Goal: Task Accomplishment & Management: Manage account settings

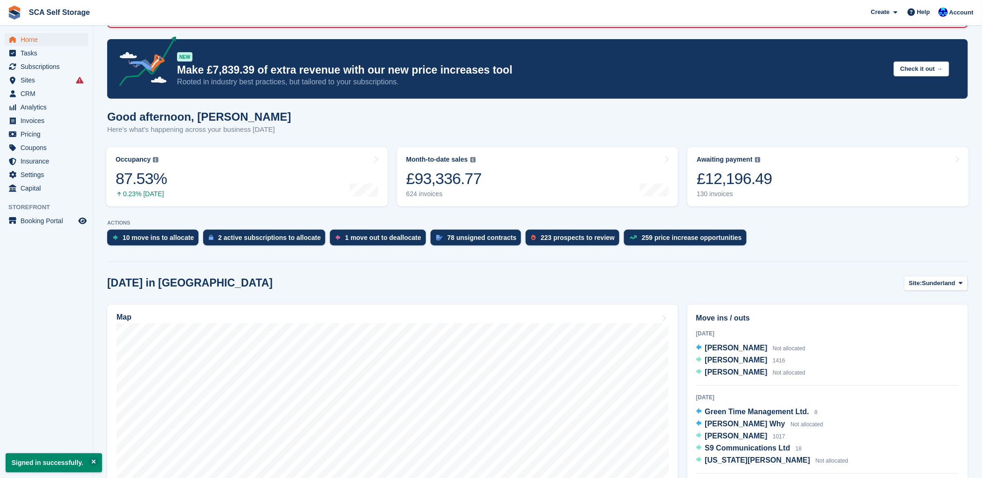
scroll to position [103, 0]
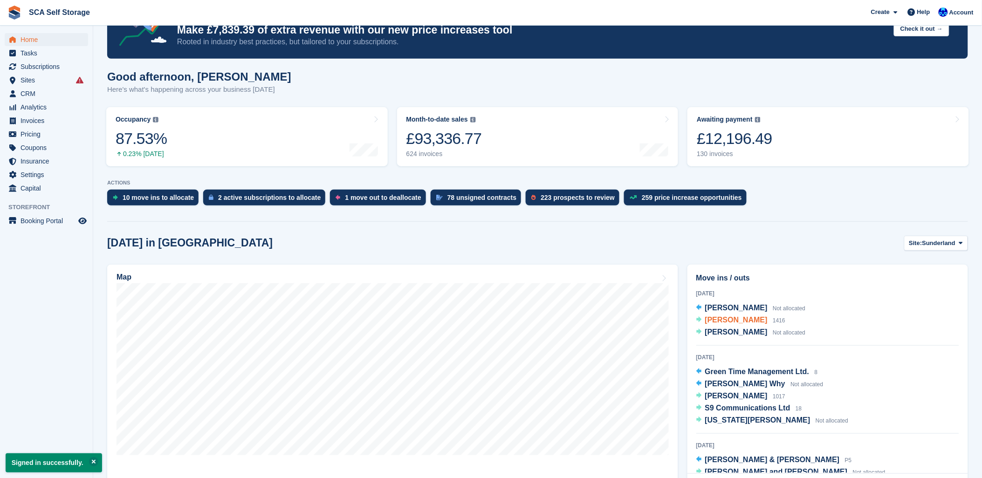
click at [744, 321] on span "[PERSON_NAME]" at bounding box center [736, 320] width 62 height 8
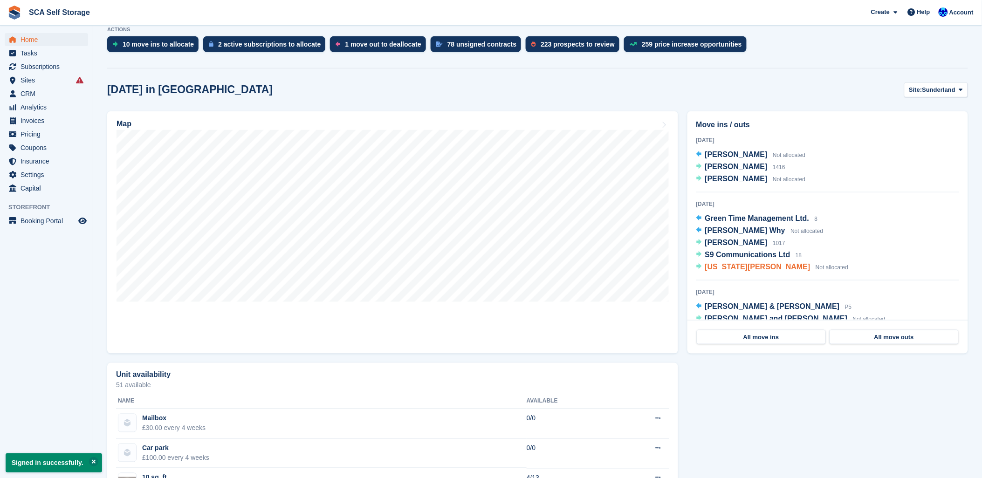
scroll to position [259, 0]
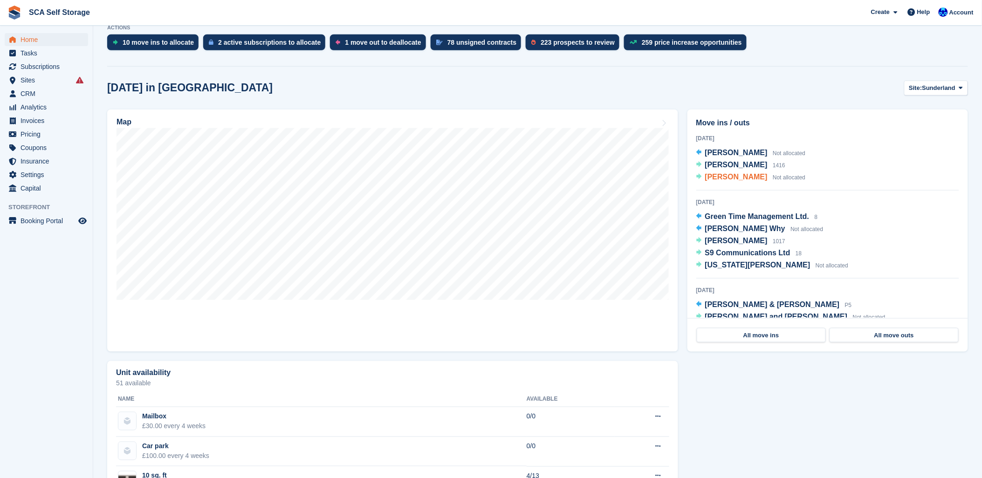
click at [714, 179] on span "James Hart" at bounding box center [736, 177] width 62 height 8
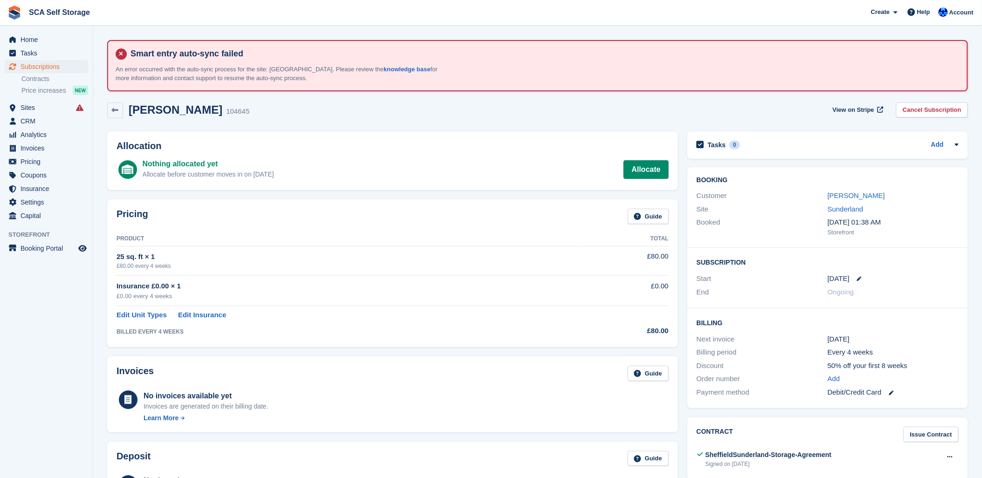
drag, startPoint x: 281, startPoint y: 228, endPoint x: 510, endPoint y: 220, distance: 228.4
click at [293, 225] on div "Pricing Guide" at bounding box center [392, 219] width 552 height 21
drag, startPoint x: 466, startPoint y: 98, endPoint x: 186, endPoint y: 90, distance: 279.6
click at [463, 98] on div "James Hart 104645 View on Stripe Cancel Subscription" at bounding box center [537, 112] width 870 height 29
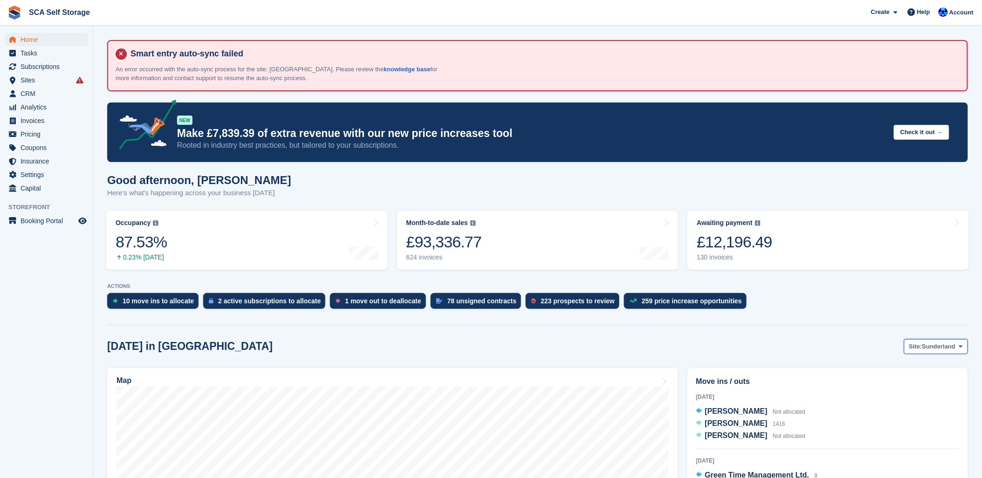
click at [945, 350] on span "Sunderland" at bounding box center [939, 346] width 34 height 9
click at [905, 384] on link "[GEOGRAPHIC_DATA]" at bounding box center [922, 385] width 84 height 17
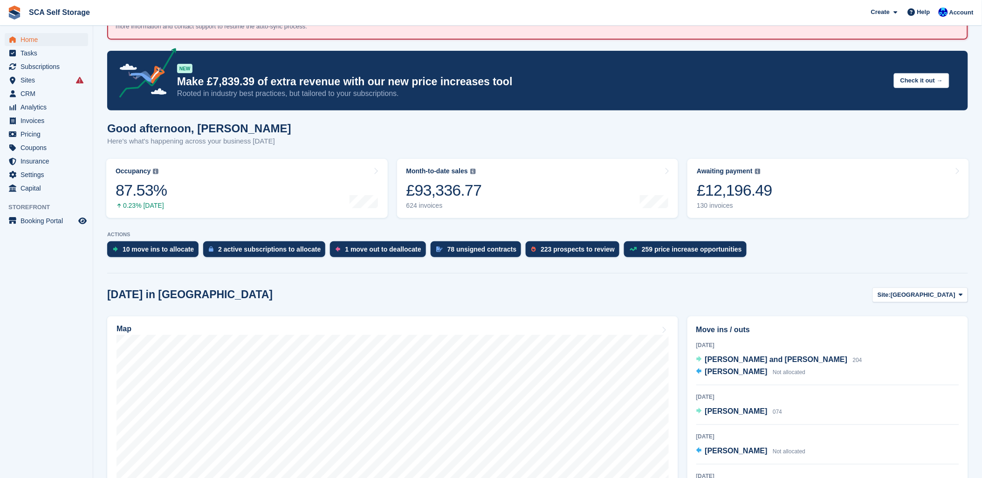
scroll to position [103, 0]
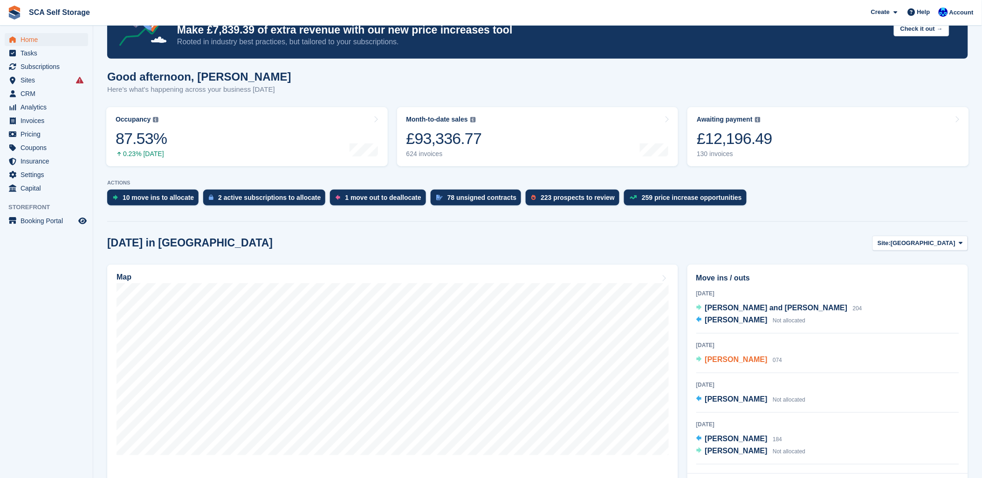
click at [747, 361] on span "[PERSON_NAME]" at bounding box center [736, 359] width 62 height 8
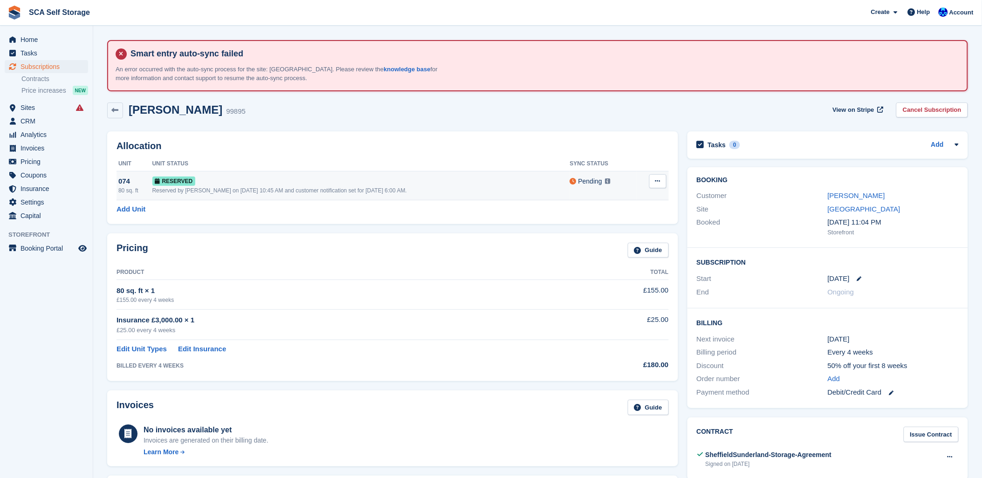
click at [307, 199] on td "Reserved Reserved by Kelly Neesham on 24th Aug, 10:45 AM and customer notificat…" at bounding box center [360, 185] width 417 height 29
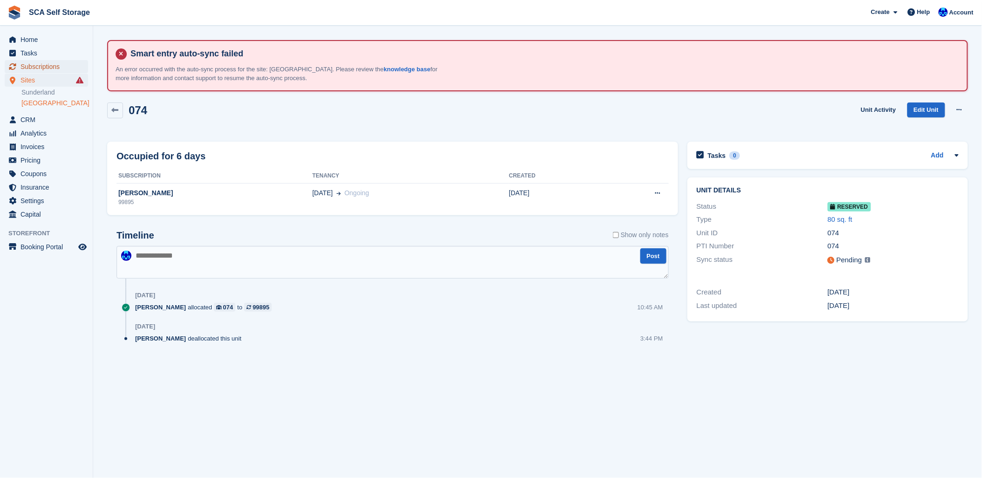
click at [19, 68] on link "Subscriptions" at bounding box center [46, 66] width 83 height 13
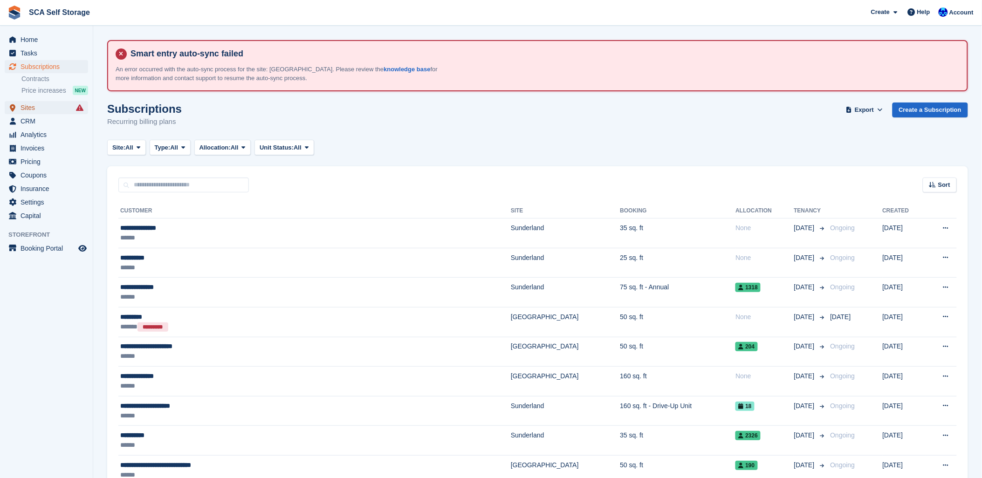
click at [32, 108] on span "Sites" at bounding box center [48, 107] width 56 height 13
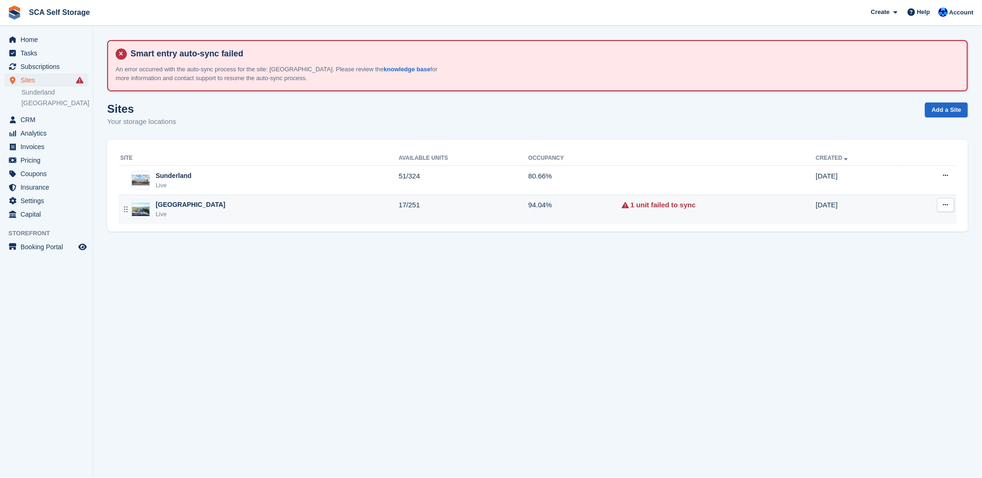
drag, startPoint x: 180, startPoint y: 205, endPoint x: 190, endPoint y: 205, distance: 9.8
click at [180, 205] on div "[GEOGRAPHIC_DATA]" at bounding box center [191, 205] width 70 height 10
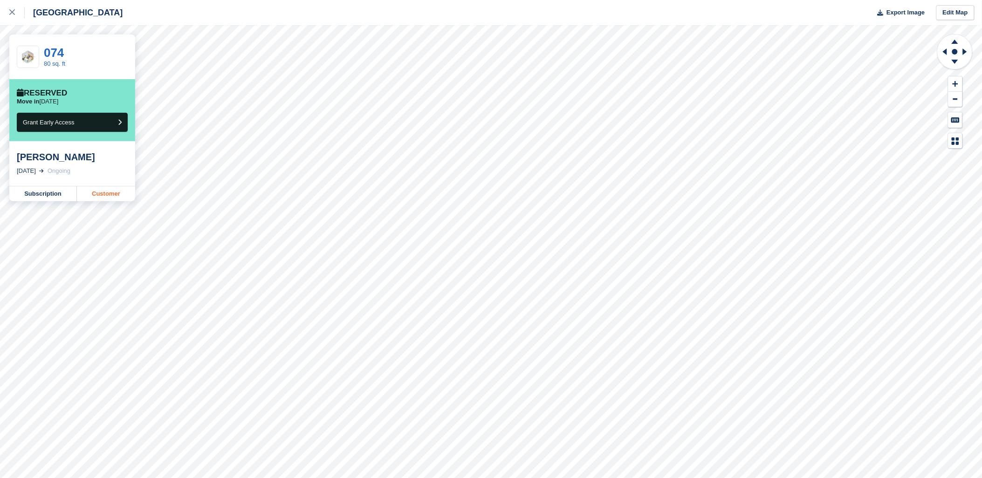
click at [103, 196] on link "Customer" at bounding box center [106, 193] width 58 height 15
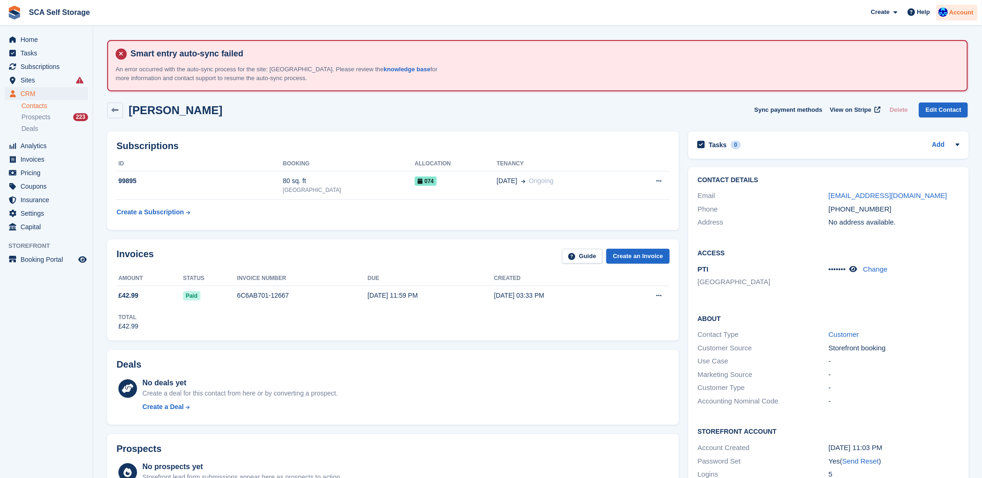
click at [960, 16] on span "Account" at bounding box center [961, 12] width 24 height 9
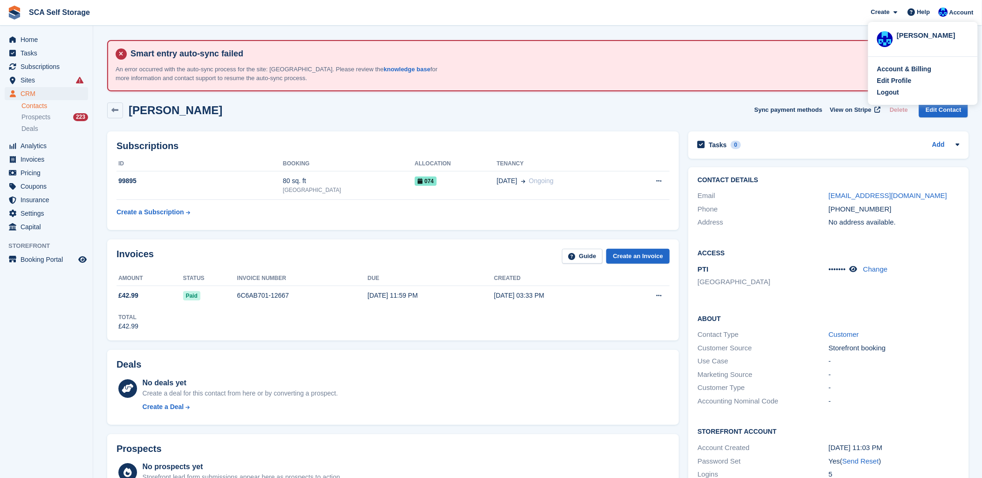
click at [890, 95] on div "Logout" at bounding box center [888, 93] width 22 height 10
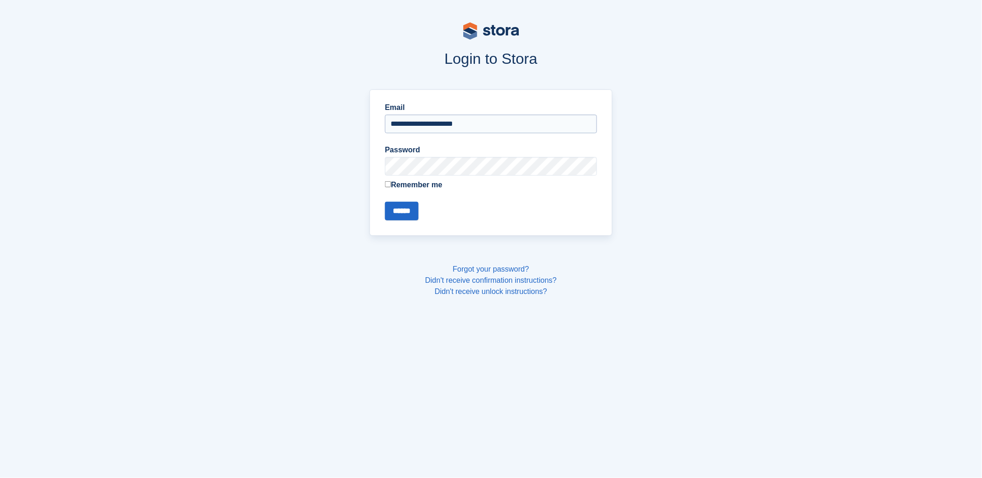
click at [416, 121] on input "**********" at bounding box center [491, 124] width 212 height 19
click at [438, 130] on input "**********" at bounding box center [491, 124] width 212 height 19
type input "**********"
click at [410, 213] on input "******" at bounding box center [402, 211] width 34 height 19
